Goal: Task Accomplishment & Management: Use online tool/utility

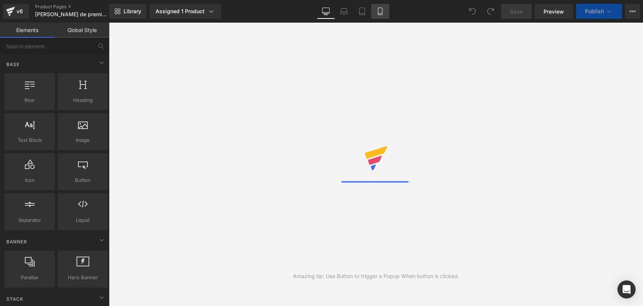
click at [380, 11] on icon at bounding box center [381, 12] width 8 height 8
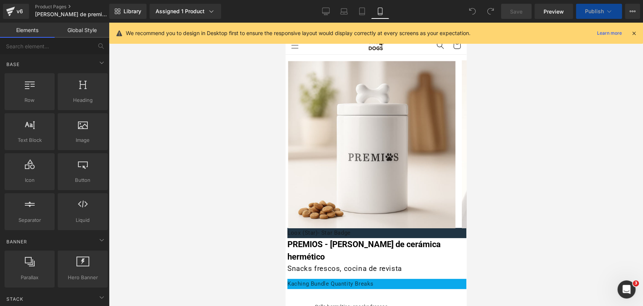
click at [632, 35] on icon at bounding box center [634, 33] width 7 height 7
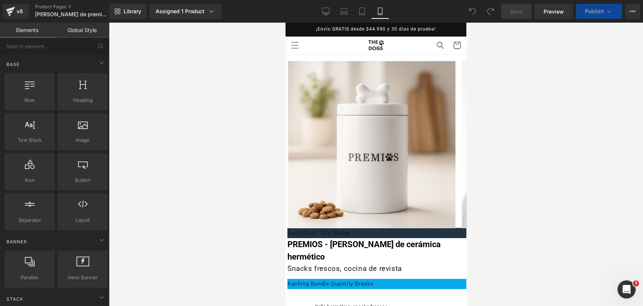
scroll to position [167, 0]
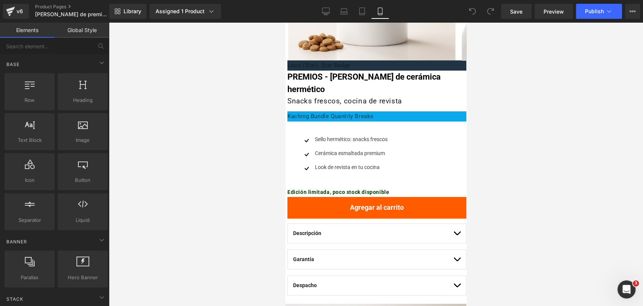
click at [286, 23] on icon at bounding box center [286, 23] width 0 height 0
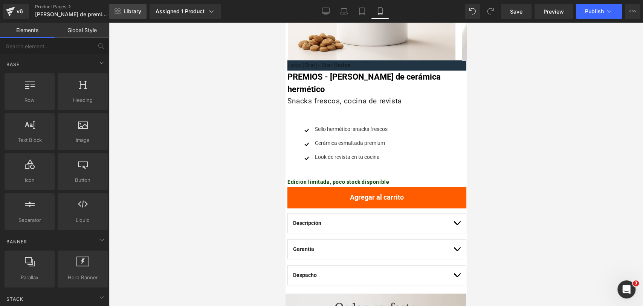
click at [131, 10] on span "Library" at bounding box center [133, 11] width 18 height 7
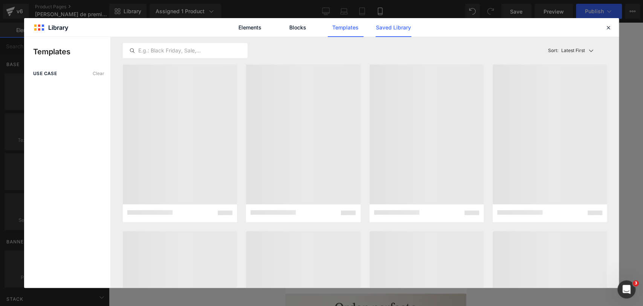
click at [376, 29] on link "Saved Library" at bounding box center [394, 27] width 36 height 19
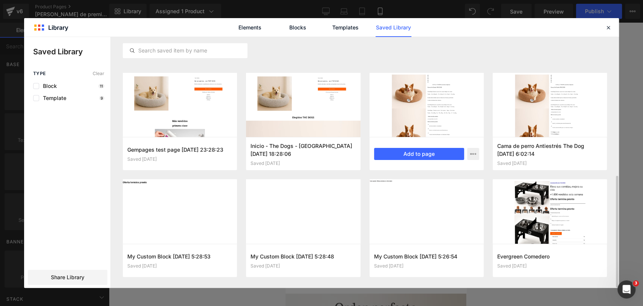
scroll to position [311, 0]
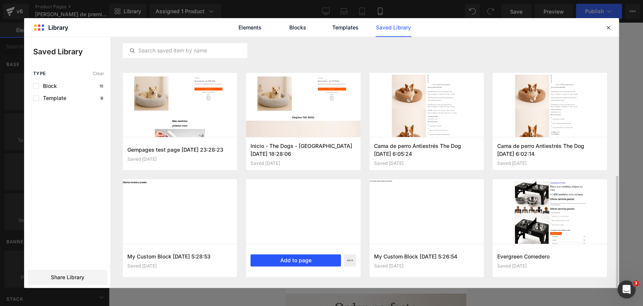
click at [302, 260] on button "Add to page" at bounding box center [296, 260] width 90 height 12
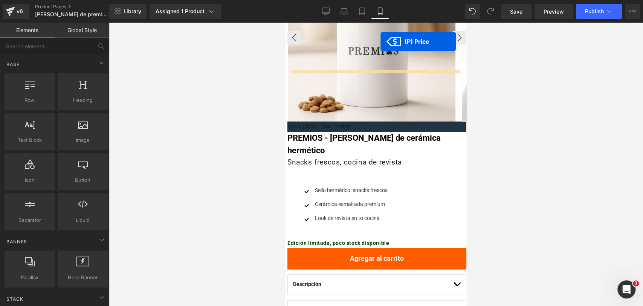
scroll to position [99, 0]
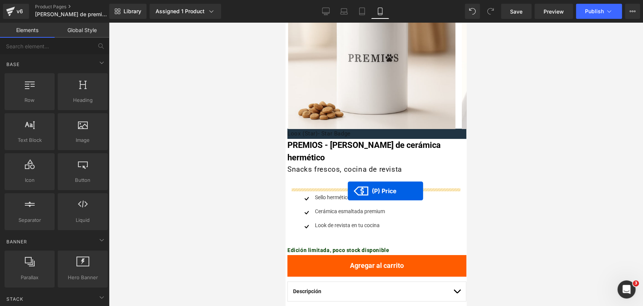
drag, startPoint x: 317, startPoint y: 233, endPoint x: 348, endPoint y: 191, distance: 52.4
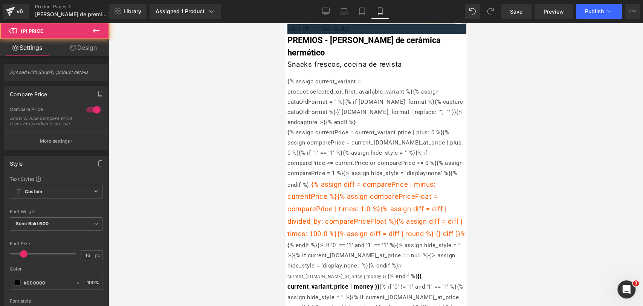
scroll to position [266, 0]
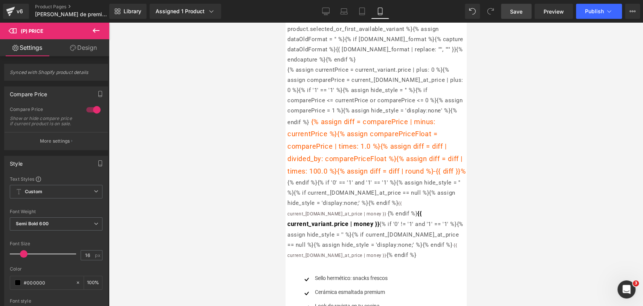
click at [517, 16] on link "Save" at bounding box center [516, 11] width 31 height 15
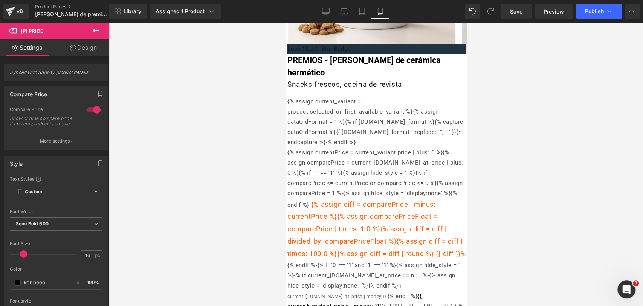
scroll to position [183, 0]
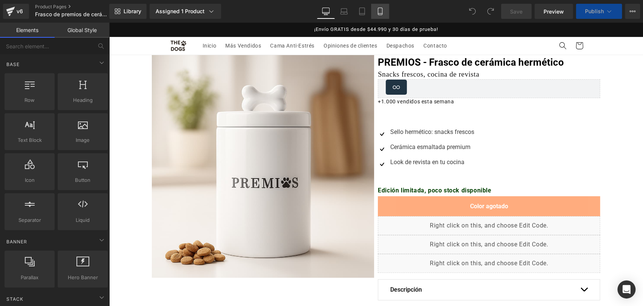
click at [383, 16] on link "Mobile" at bounding box center [380, 11] width 18 height 15
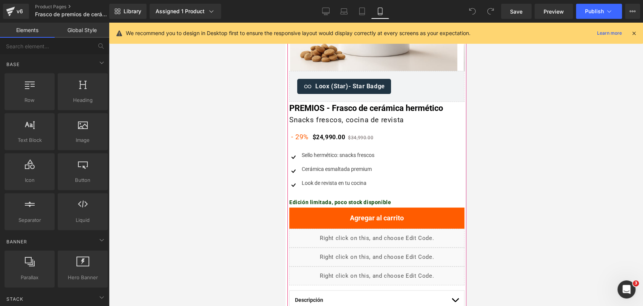
scroll to position [167, 0]
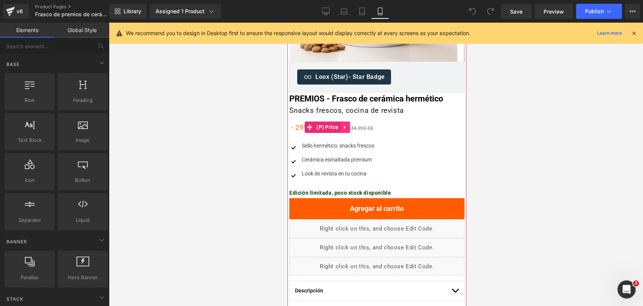
click at [347, 128] on icon at bounding box center [345, 127] width 5 height 6
click at [340, 128] on icon at bounding box center [340, 127] width 5 height 6
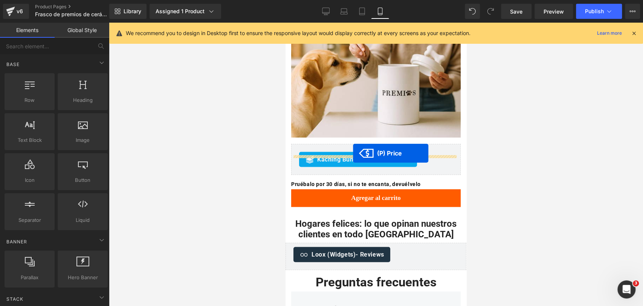
drag, startPoint x: 309, startPoint y: 142, endPoint x: 353, endPoint y: 153, distance: 45.8
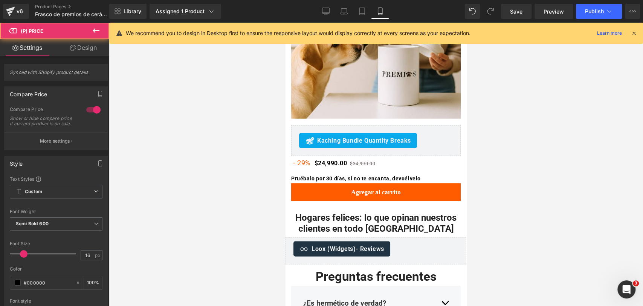
scroll to position [957, 0]
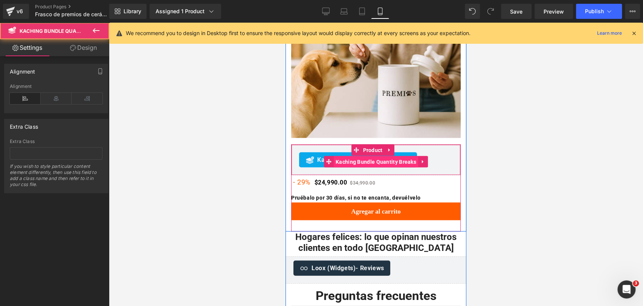
click at [393, 144] on div "Kaching Bundle Quantity Breaks Kaching Bundle Quantity Breaks" at bounding box center [376, 159] width 170 height 31
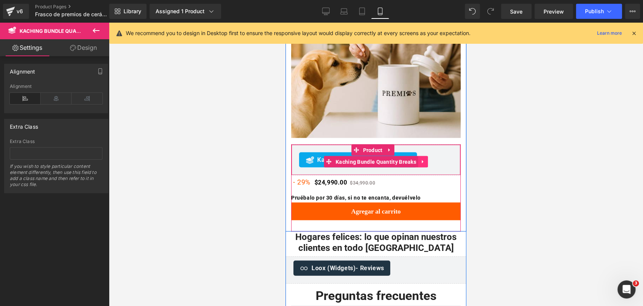
click at [423, 159] on icon at bounding box center [423, 162] width 5 height 6
click at [423, 156] on link at bounding box center [428, 161] width 10 height 11
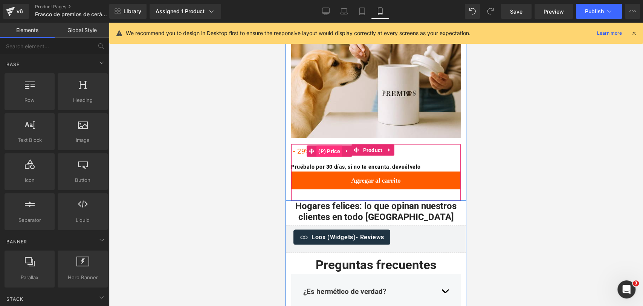
click at [339, 145] on span "(P) Price" at bounding box center [330, 150] width 26 height 11
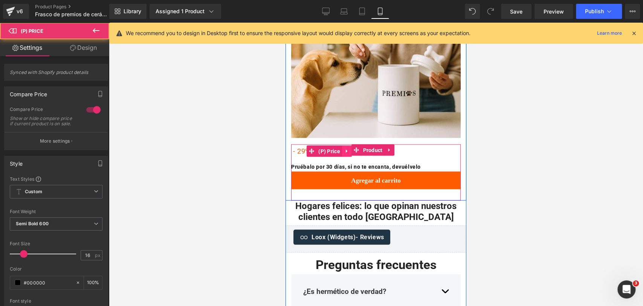
click at [346, 145] on link at bounding box center [347, 150] width 10 height 11
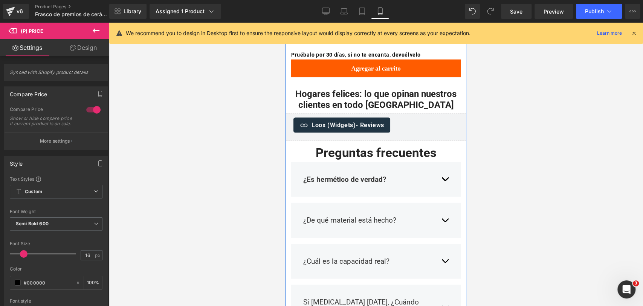
scroll to position [999, 0]
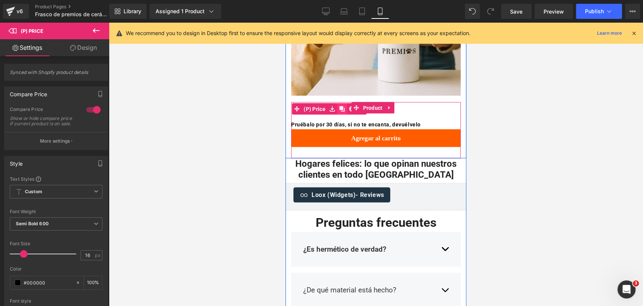
click at [342, 106] on icon at bounding box center [342, 108] width 5 height 5
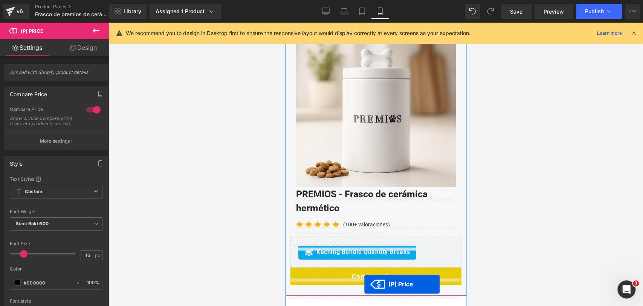
scroll to position [1500, 0]
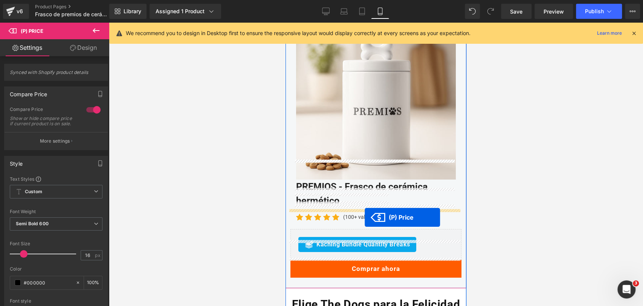
drag, startPoint x: 310, startPoint y: 106, endPoint x: 365, endPoint y: 217, distance: 124.2
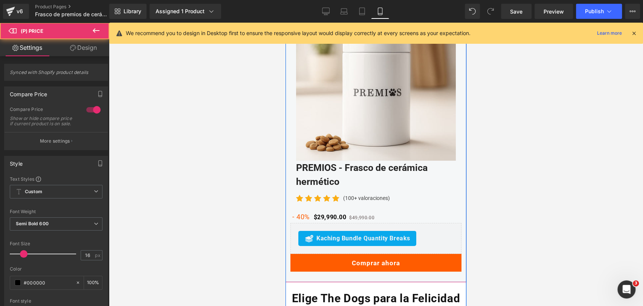
scroll to position [1481, 0]
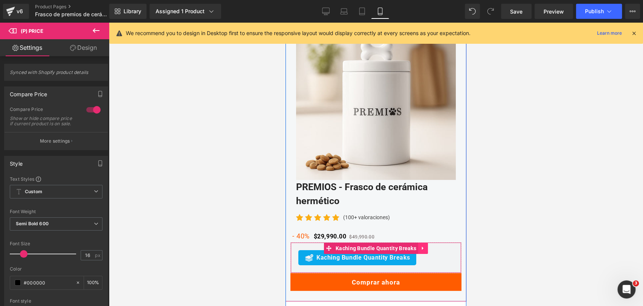
click at [427, 242] on link at bounding box center [423, 247] width 10 height 11
click at [427, 245] on icon at bounding box center [427, 247] width 5 height 5
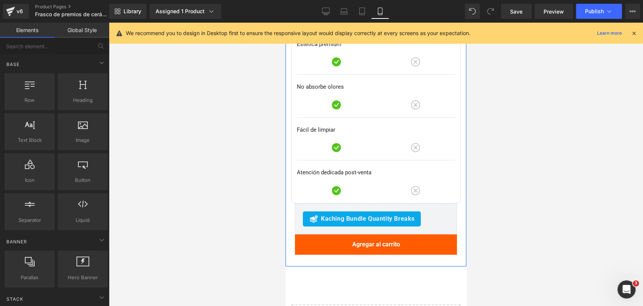
scroll to position [2151, 0]
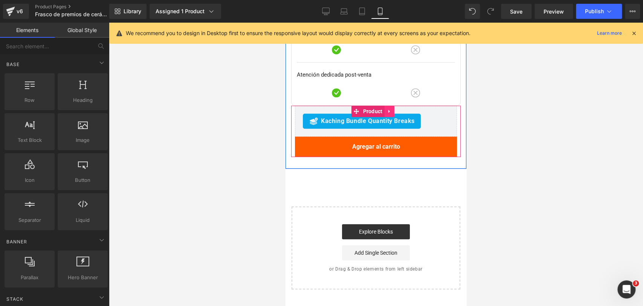
click at [389, 109] on icon at bounding box center [389, 110] width 2 height 3
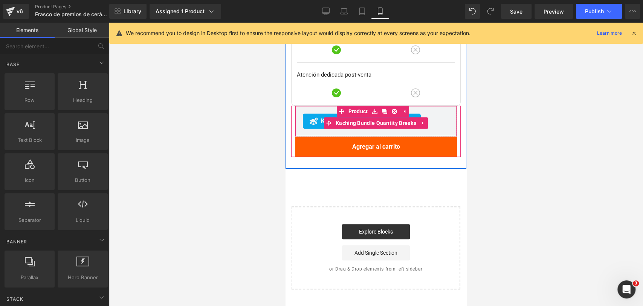
click at [421, 120] on icon at bounding box center [423, 123] width 5 height 6
click at [424, 117] on link at bounding box center [428, 122] width 10 height 11
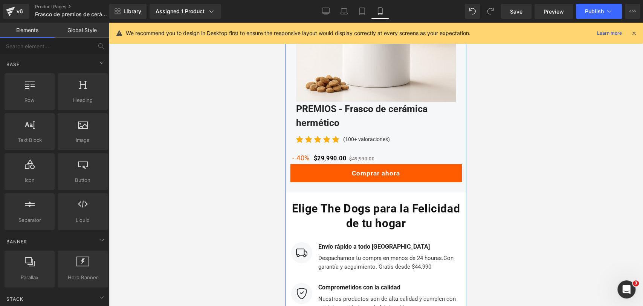
scroll to position [1523, 0]
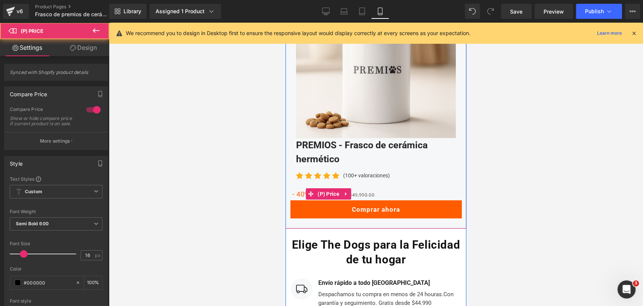
click at [350, 187] on div "- 40% $29,990.00 $49,990.00" at bounding box center [376, 193] width 171 height 13
click at [345, 191] on icon at bounding box center [346, 194] width 5 height 6
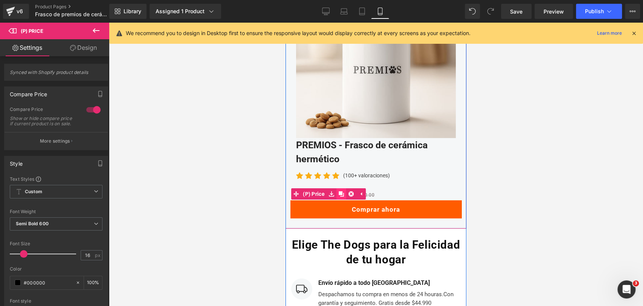
click at [341, 191] on icon at bounding box center [341, 193] width 5 height 5
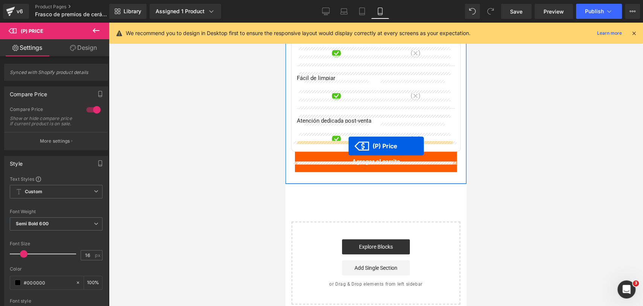
drag, startPoint x: 311, startPoint y: 186, endPoint x: 349, endPoint y: 146, distance: 55.5
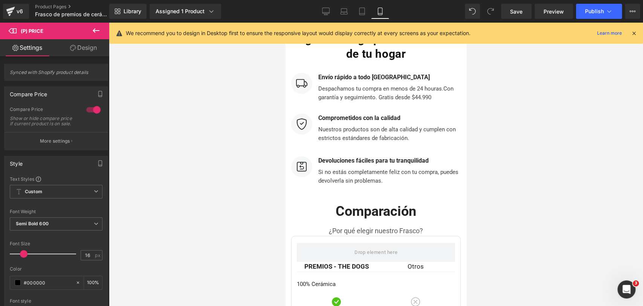
scroll to position [0, 0]
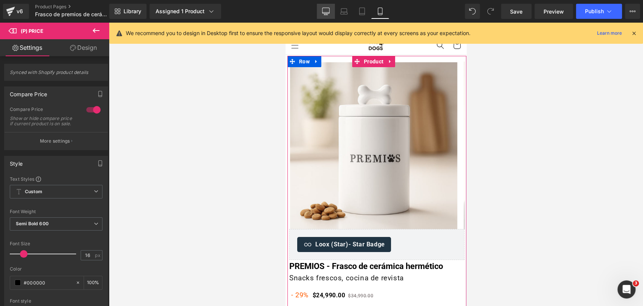
click at [328, 18] on link "Desktop" at bounding box center [326, 11] width 18 height 15
click at [326, 12] on icon at bounding box center [326, 12] width 8 height 8
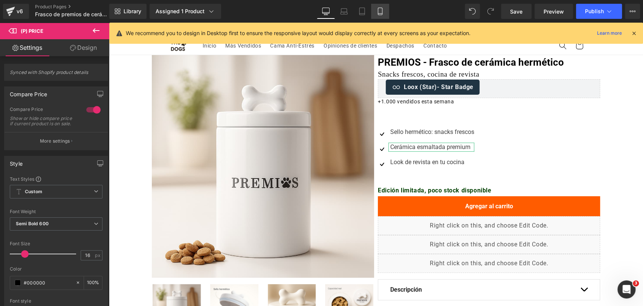
click at [380, 12] on icon at bounding box center [381, 12] width 8 height 8
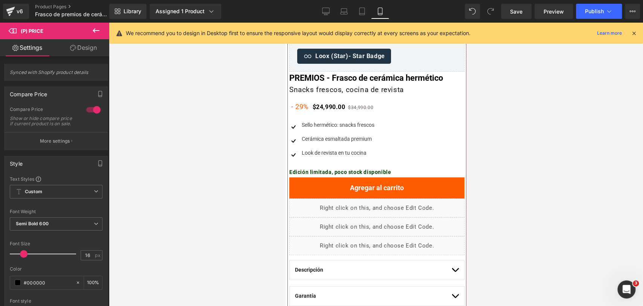
scroll to position [167, 0]
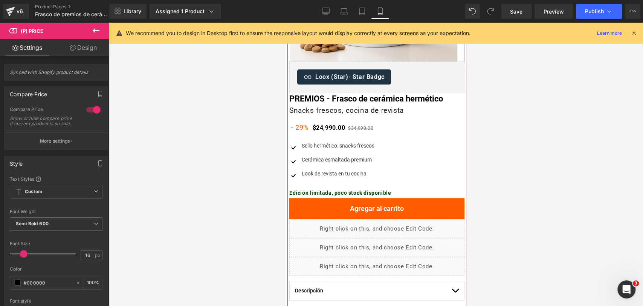
click at [318, 127] on div "- 29% $24,990.00 $34,990.00 (P) Price" at bounding box center [376, 127] width 175 height 13
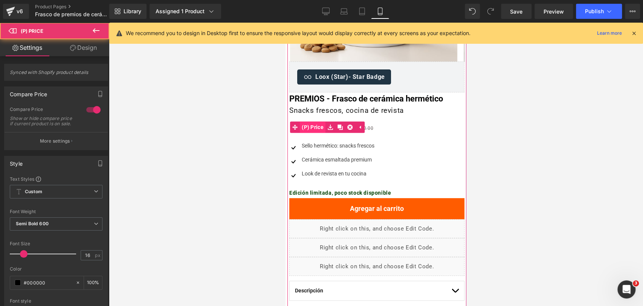
click at [321, 124] on span "(P) Price" at bounding box center [313, 126] width 26 height 11
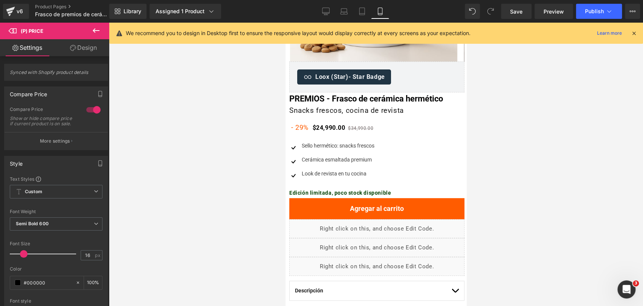
click at [85, 49] on link "Design" at bounding box center [83, 47] width 55 height 17
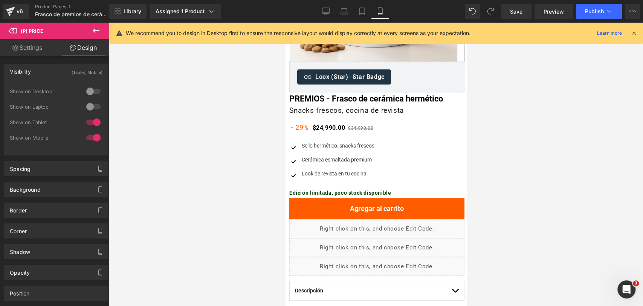
click at [90, 93] on div at bounding box center [93, 91] width 18 height 12
click at [93, 105] on div at bounding box center [93, 107] width 18 height 12
click at [329, 9] on icon at bounding box center [326, 12] width 8 height 8
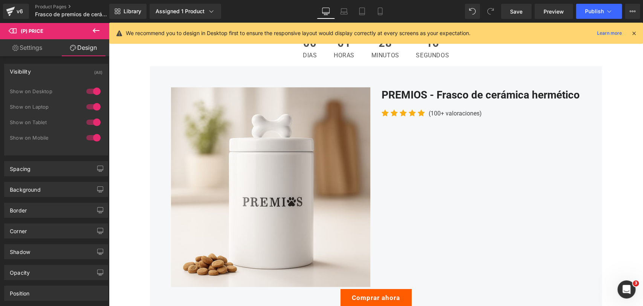
scroll to position [1005, 0]
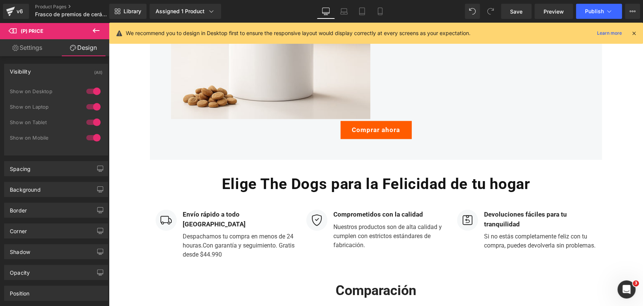
drag, startPoint x: 379, startPoint y: 13, endPoint x: 408, endPoint y: 42, distance: 40.8
click at [380, 14] on icon at bounding box center [380, 14] width 4 height 0
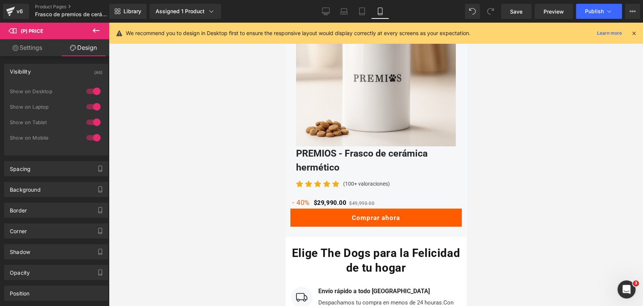
scroll to position [1482, 0]
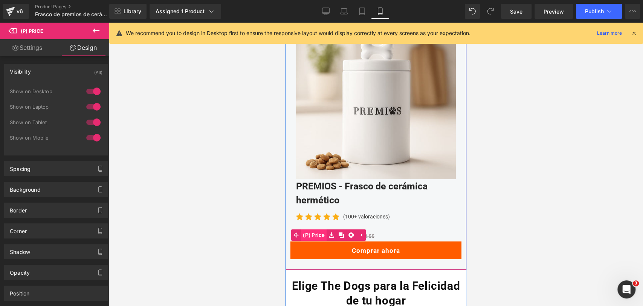
click at [318, 229] on span "(P) Price" at bounding box center [314, 234] width 26 height 11
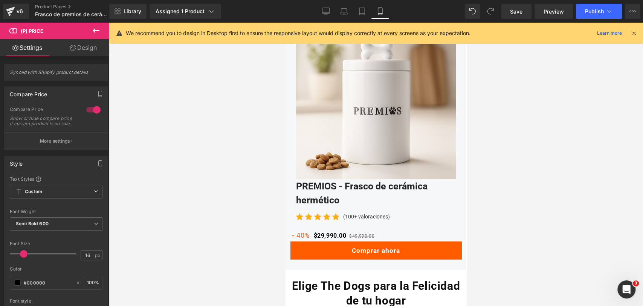
click at [96, 46] on link "Design" at bounding box center [83, 47] width 55 height 17
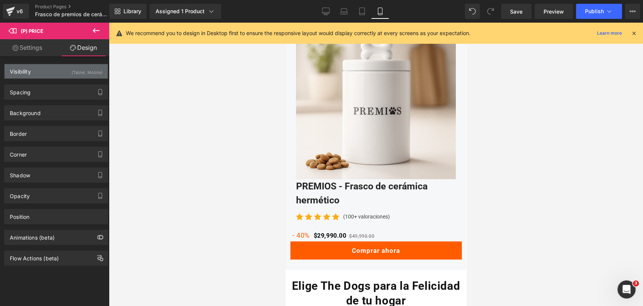
click at [72, 73] on div "(Tablet, Mobile)" at bounding box center [87, 70] width 31 height 12
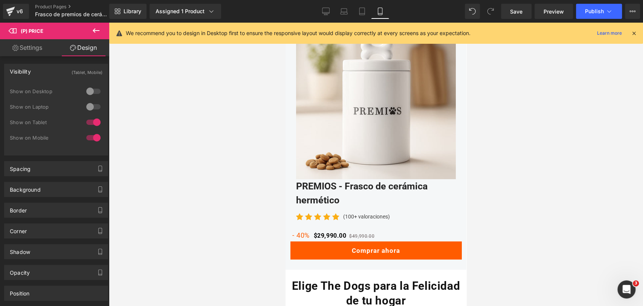
drag, startPoint x: 89, startPoint y: 106, endPoint x: 92, endPoint y: 92, distance: 14.0
click at [92, 106] on div at bounding box center [93, 107] width 18 height 12
click at [92, 89] on div at bounding box center [93, 91] width 18 height 12
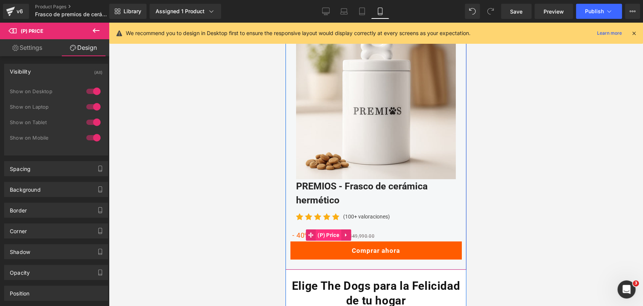
click at [318, 229] on span "(P) Price" at bounding box center [329, 234] width 26 height 11
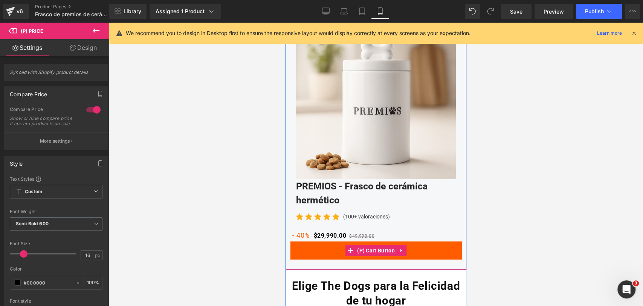
drag, startPoint x: 373, startPoint y: 230, endPoint x: 365, endPoint y: 164, distance: 66.8
click at [376, 245] on span "(P) Cart Button" at bounding box center [375, 250] width 41 height 11
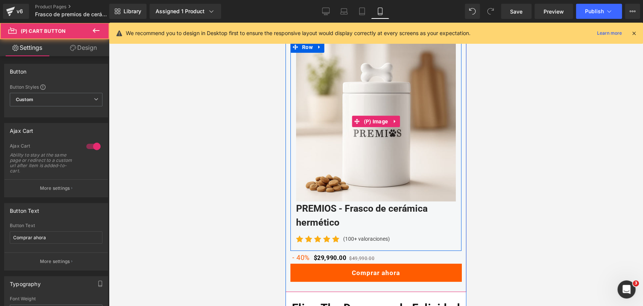
scroll to position [1440, 0]
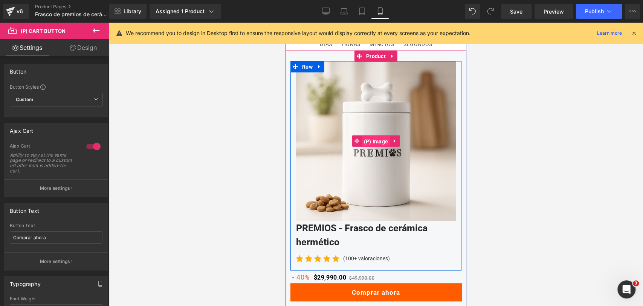
click at [375, 136] on span "(P) Image" at bounding box center [376, 141] width 28 height 11
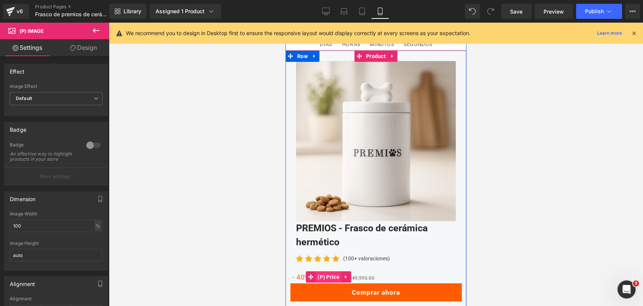
click at [329, 271] on span "(P) Price" at bounding box center [329, 276] width 26 height 11
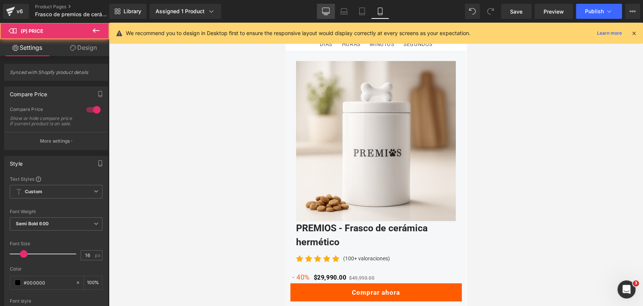
click at [328, 13] on icon at bounding box center [326, 12] width 8 height 8
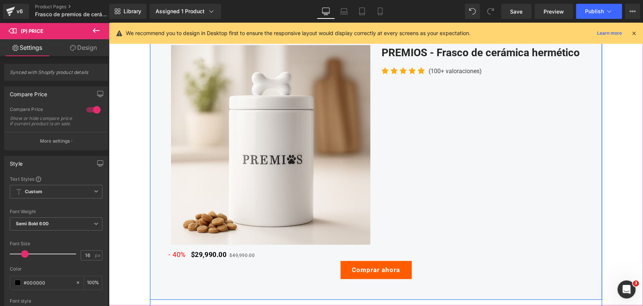
scroll to position [875, 0]
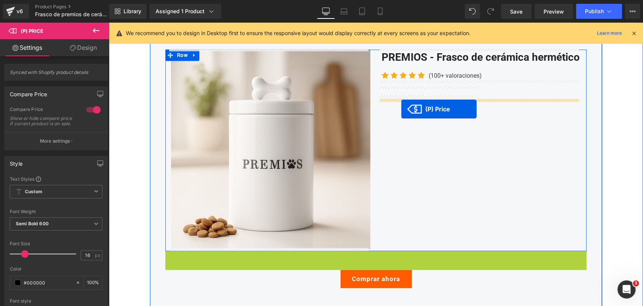
drag, startPoint x: 190, startPoint y: 257, endPoint x: 401, endPoint y: 109, distance: 258.1
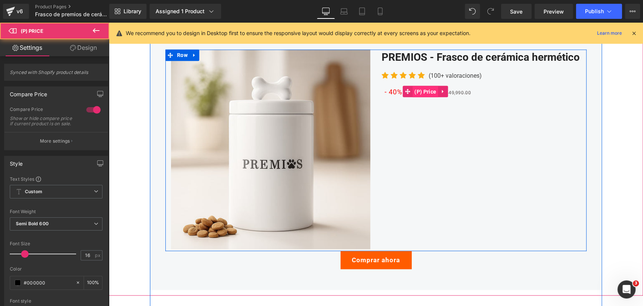
click at [423, 97] on span "(P) Price" at bounding box center [426, 91] width 26 height 11
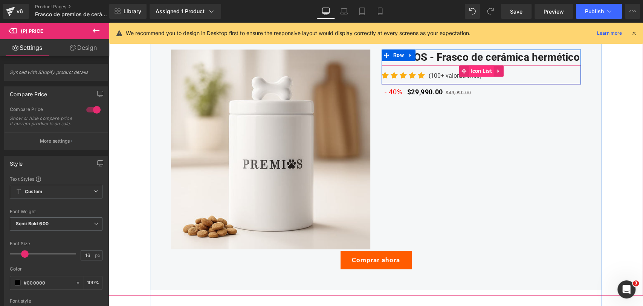
click at [480, 77] on span "Icon List" at bounding box center [481, 70] width 25 height 11
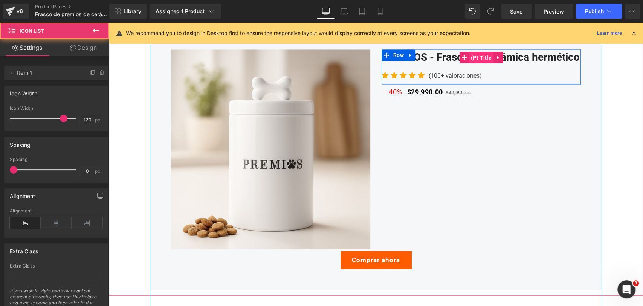
click at [473, 62] on span "(P) Title" at bounding box center [481, 57] width 24 height 11
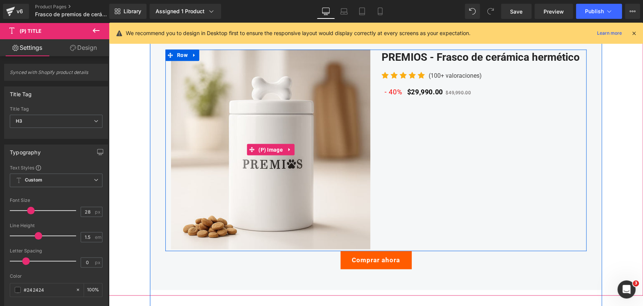
click at [287, 115] on img at bounding box center [270, 148] width 199 height 199
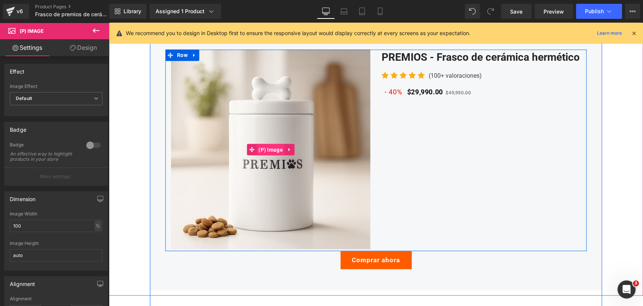
click at [261, 152] on span "(P) Image" at bounding box center [271, 149] width 28 height 11
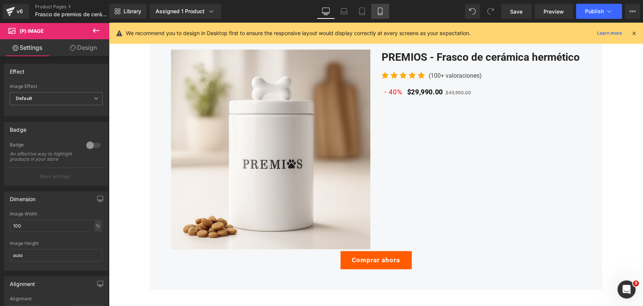
click at [380, 18] on link "Mobile" at bounding box center [380, 11] width 18 height 15
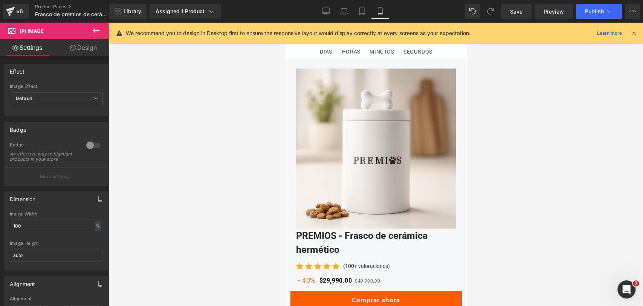
click at [387, 8] on link "Mobile" at bounding box center [380, 11] width 18 height 15
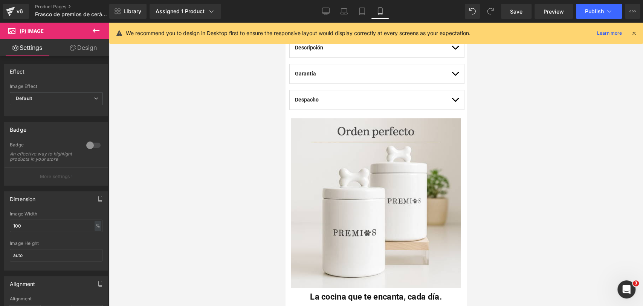
scroll to position [0, 0]
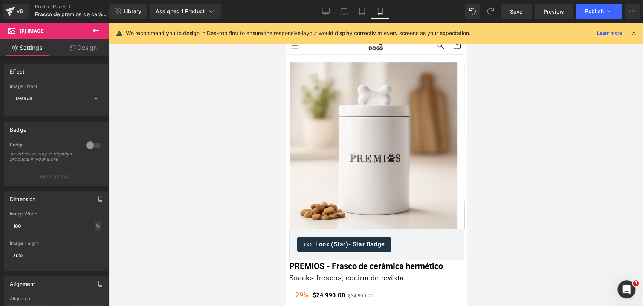
drag, startPoint x: 460, startPoint y: 187, endPoint x: 724, endPoint y: 64, distance: 291.7
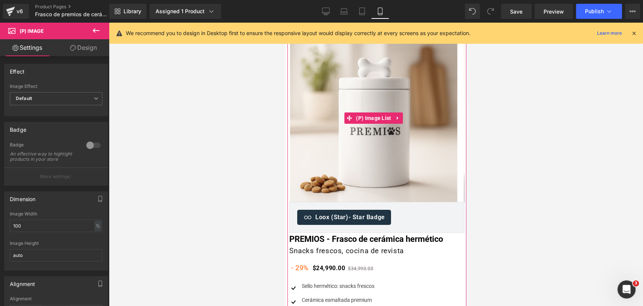
scroll to position [42, 0]
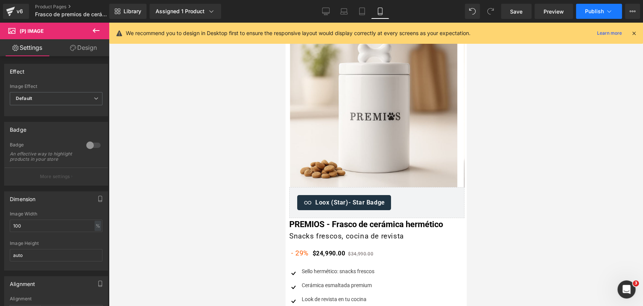
click at [609, 10] on icon at bounding box center [610, 12] width 8 height 8
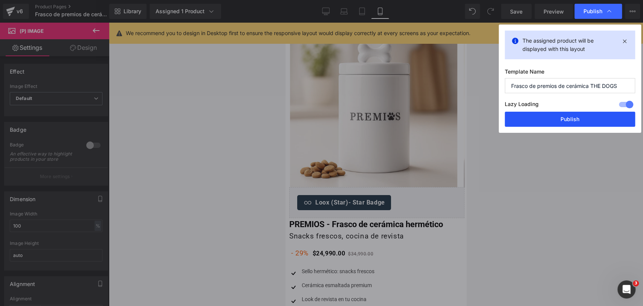
click at [539, 118] on button "Publish" at bounding box center [570, 119] width 130 height 15
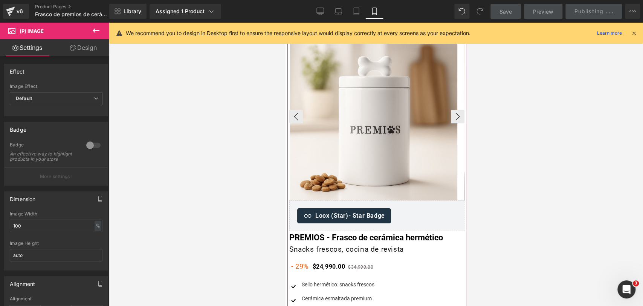
scroll to position [0, 0]
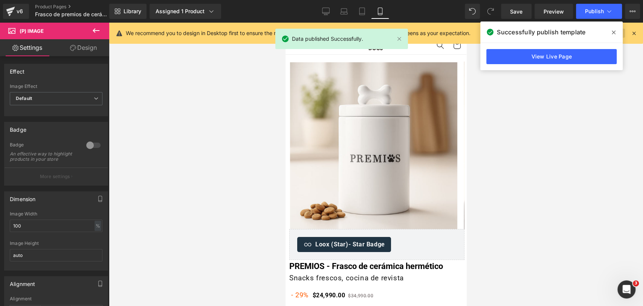
click at [617, 31] on span at bounding box center [614, 32] width 12 height 12
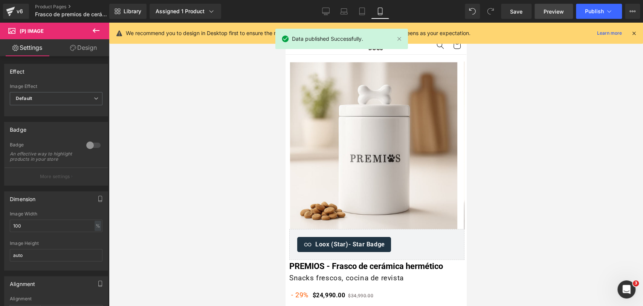
click at [558, 14] on span "Preview" at bounding box center [554, 12] width 20 height 8
